Goal: Navigation & Orientation: Go to known website

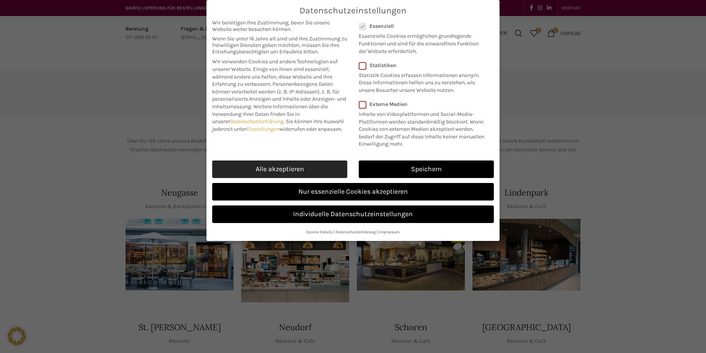
click at [273, 169] on link "Alle akzeptieren" at bounding box center [279, 170] width 135 height 18
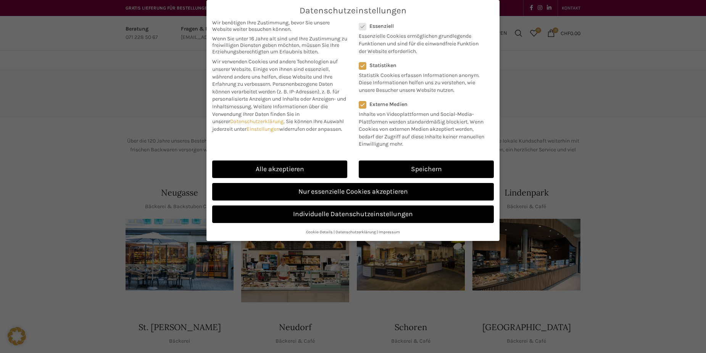
checkbox input "true"
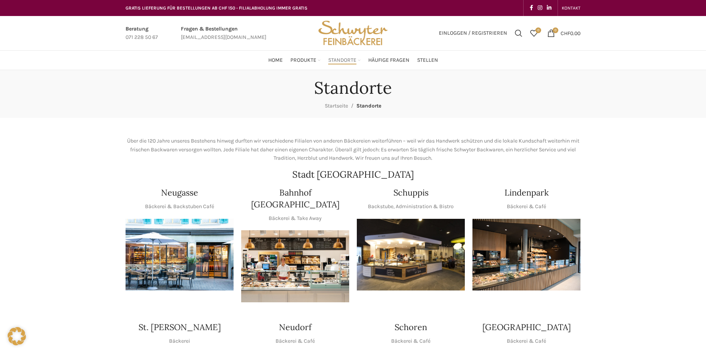
click at [356, 30] on img "Site logo" at bounding box center [353, 33] width 75 height 34
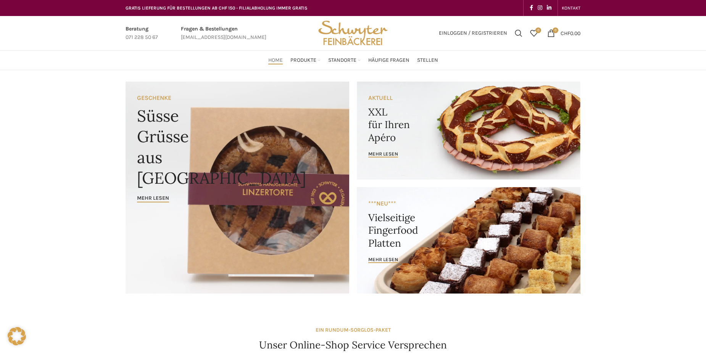
click at [353, 34] on img "Site logo" at bounding box center [353, 33] width 75 height 34
